Goal: Use online tool/utility: Utilize a website feature to perform a specific function

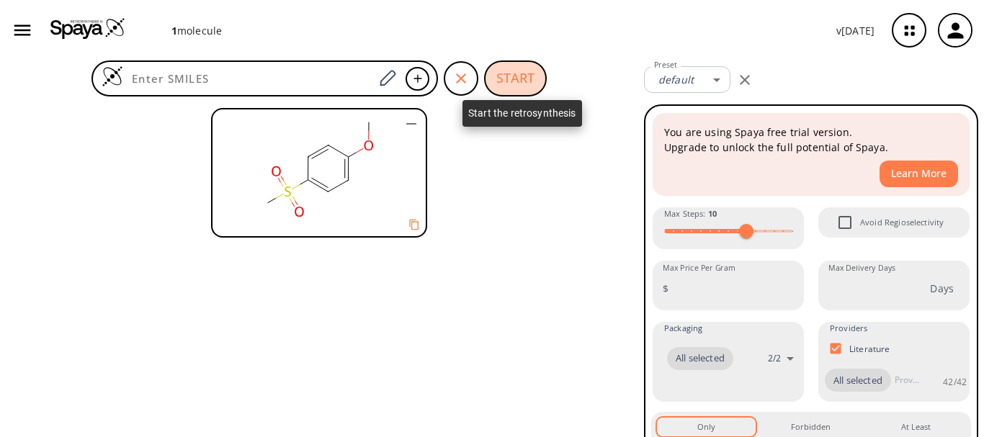
click at [519, 74] on button "START" at bounding box center [515, 78] width 63 height 36
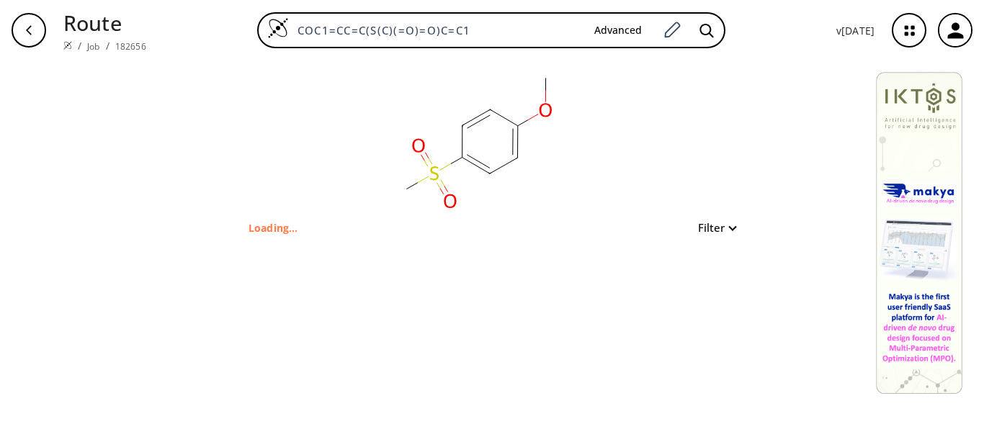
type input "COC1=CC=C(S(C)(=O)=O)C=C1"
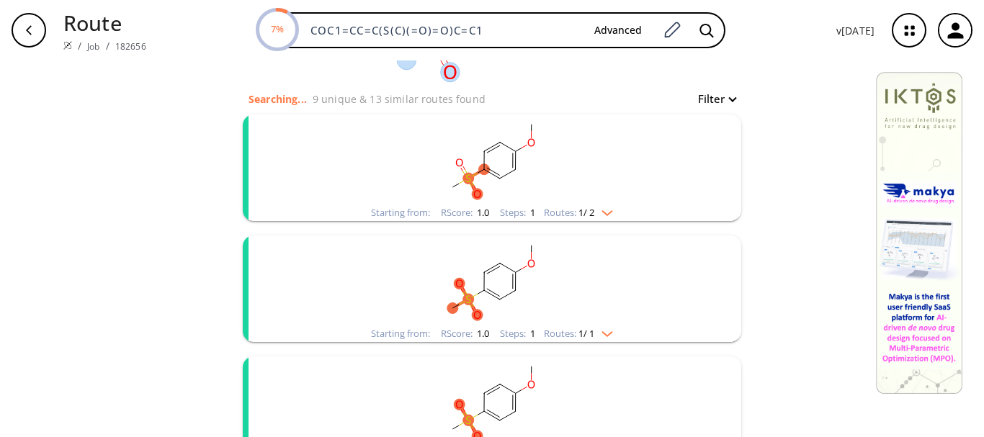
scroll to position [130, 0]
click at [608, 210] on img "clusters" at bounding box center [603, 210] width 19 height 12
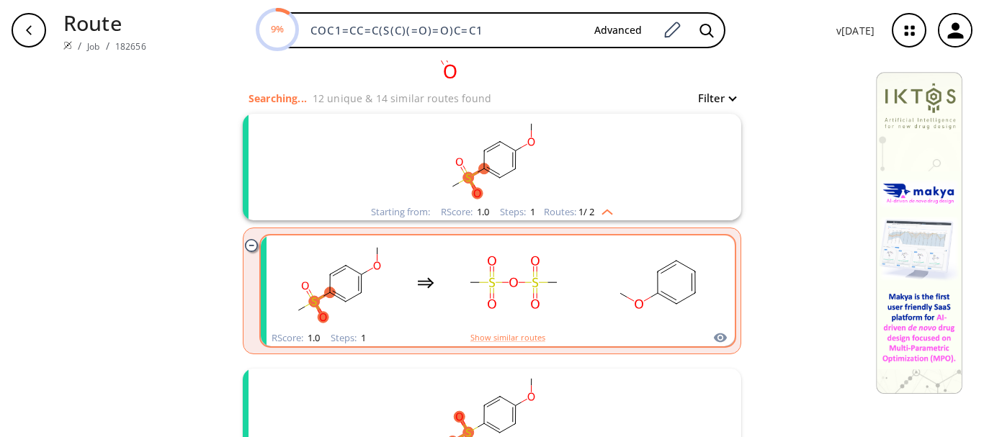
click at [593, 302] on rect "clusters" at bounding box center [658, 283] width 130 height 90
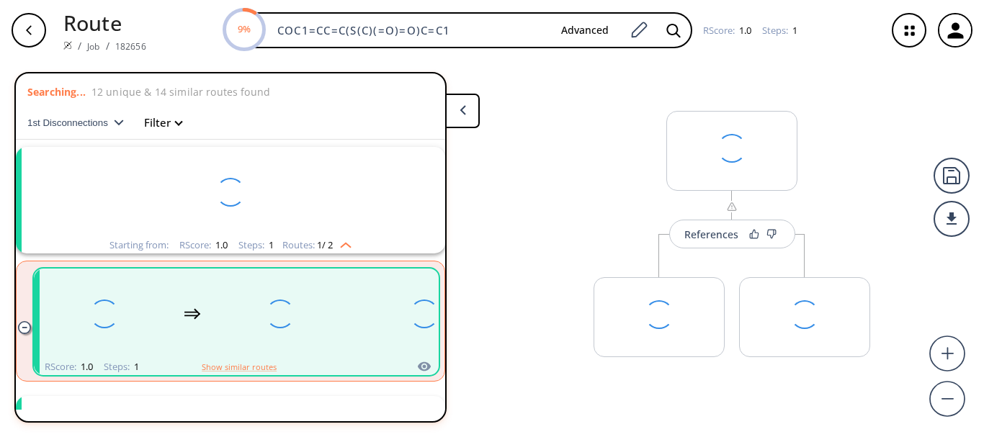
scroll to position [32, 0]
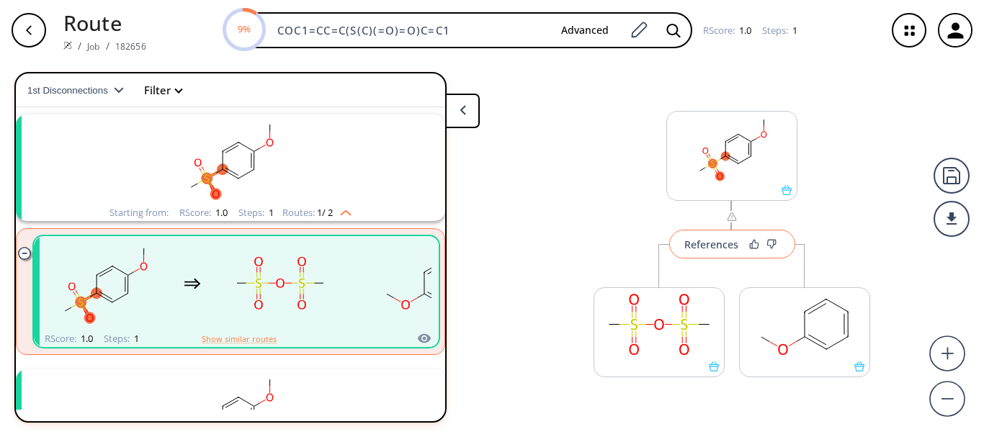
click at [684, 244] on div "References" at bounding box center [711, 244] width 54 height 9
